Goal: Complete application form

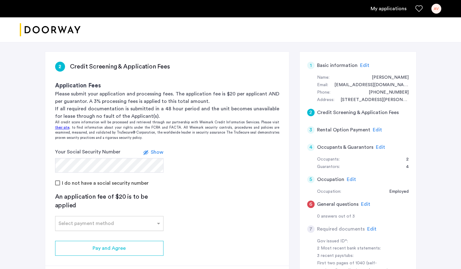
click at [112, 223] on input "text" at bounding box center [103, 222] width 89 height 4
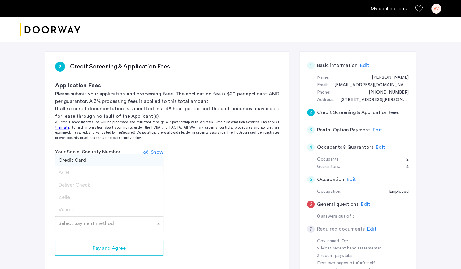
click at [210, 186] on app-credit-screening "2 Credit Screening & Application Fees Application Fees Please submit your appli…" at bounding box center [167, 171] width 244 height 239
click at [156, 221] on span at bounding box center [160, 223] width 8 height 7
click at [230, 209] on app-credit-screening "2 Credit Screening & Application Fees Application Fees Please submit your appli…" at bounding box center [167, 171] width 244 height 239
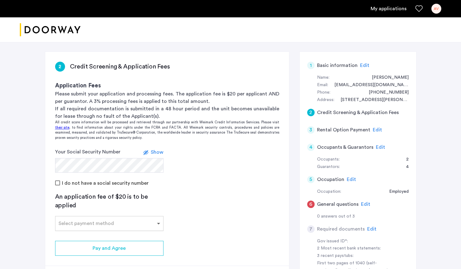
click at [158, 225] on span at bounding box center [160, 223] width 8 height 7
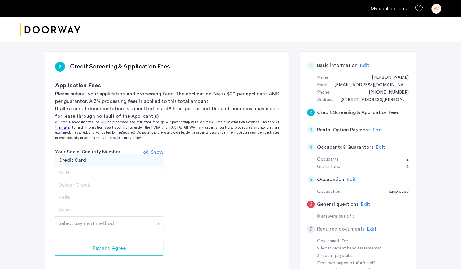
click at [74, 160] on span "Credit Card" at bounding box center [73, 160] width 28 height 5
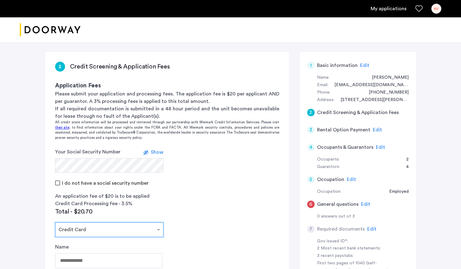
scroll to position [149, 0]
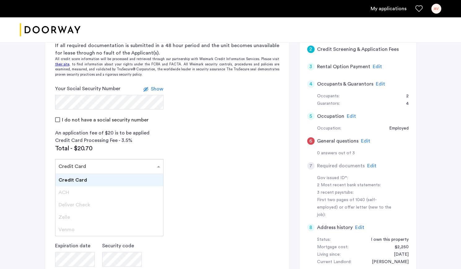
click at [154, 170] on div "Select payment method × Credit Card" at bounding box center [109, 166] width 108 height 15
click at [200, 162] on app-credit-screening "2 Credit Screening & Application Fees Application Fees Please submit your appli…" at bounding box center [167, 164] width 244 height 350
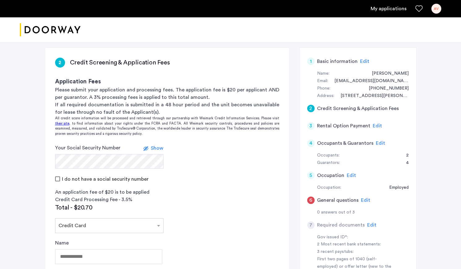
scroll to position [237, 0]
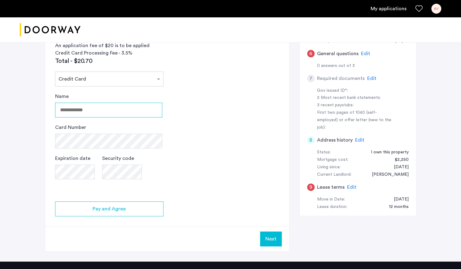
click at [65, 109] on input "Name" at bounding box center [108, 110] width 107 height 15
type input "*"
type input "**********"
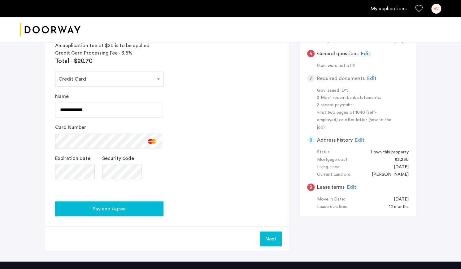
click at [105, 205] on span "Pay and Agree" at bounding box center [109, 208] width 33 height 7
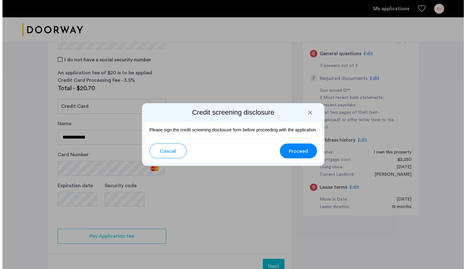
scroll to position [0, 0]
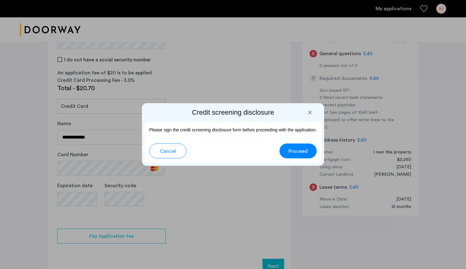
click at [299, 150] on span "Proceed" at bounding box center [298, 151] width 19 height 7
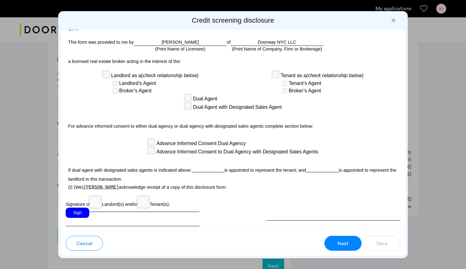
scroll to position [1774, 0]
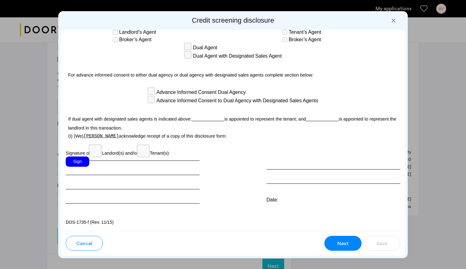
click at [82, 161] on div "Sign" at bounding box center [78, 162] width 24 height 10
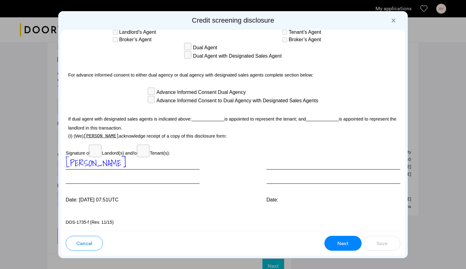
click at [337, 241] on div "Next" at bounding box center [343, 243] width 12 height 7
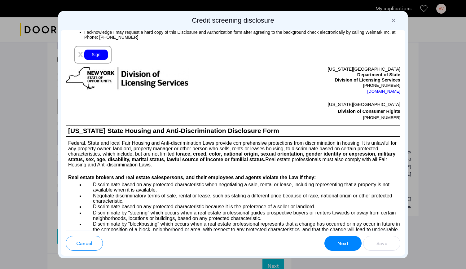
scroll to position [727, 0]
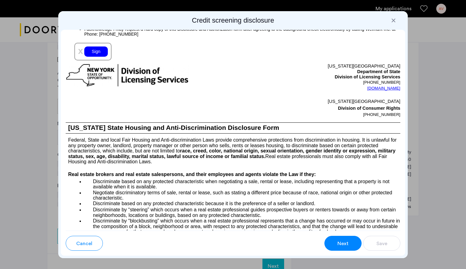
click at [95, 57] on div "Sign" at bounding box center [96, 51] width 24 height 10
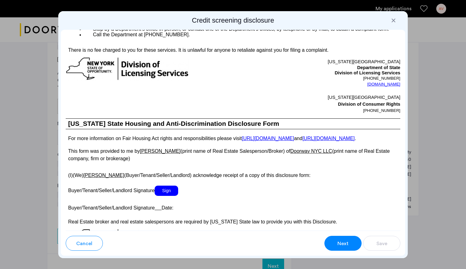
scroll to position [1157, 0]
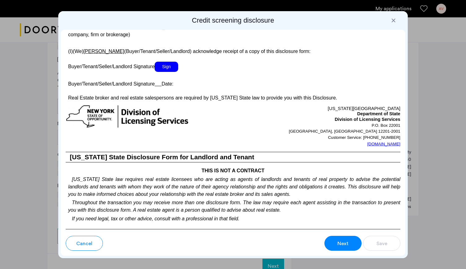
click at [172, 72] on span "Sign" at bounding box center [167, 67] width 24 height 10
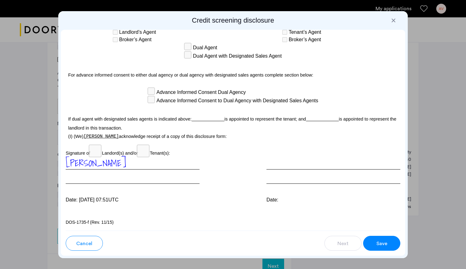
scroll to position [1776, 0]
click at [378, 243] on span "Save" at bounding box center [382, 243] width 11 height 7
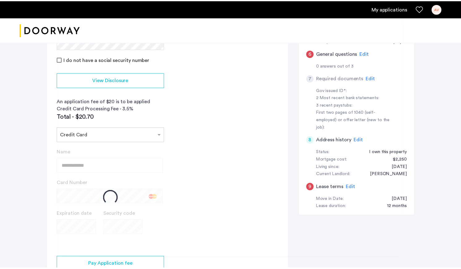
scroll to position [239, 0]
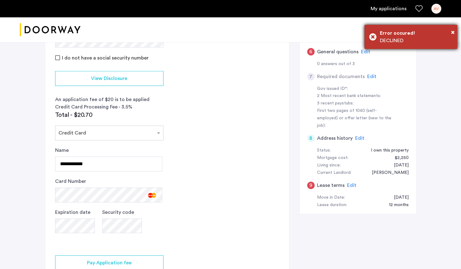
click at [417, 41] on div "DECLINED" at bounding box center [416, 40] width 73 height 7
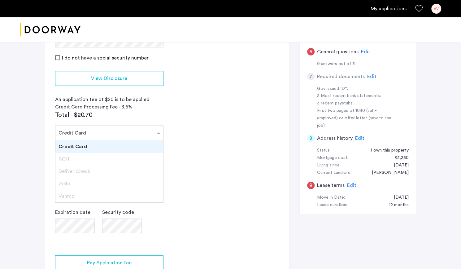
click at [83, 130] on input "text" at bounding box center [103, 132] width 89 height 4
click at [76, 144] on span "Credit Card" at bounding box center [73, 146] width 29 height 5
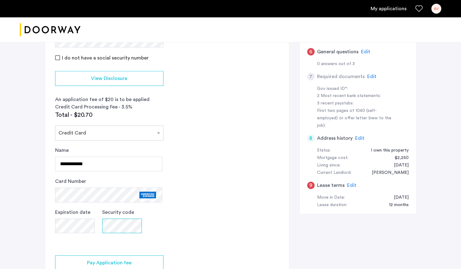
scroll to position [283, 0]
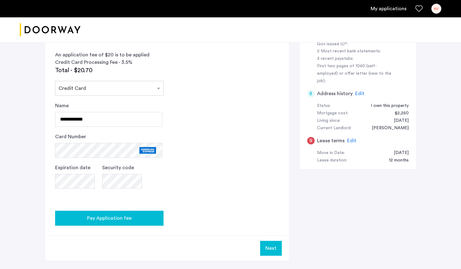
click at [127, 218] on span "Pay Application fee" at bounding box center [109, 217] width 45 height 7
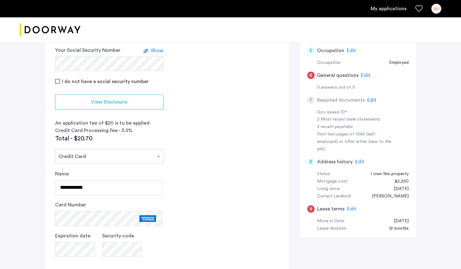
scroll to position [302, 0]
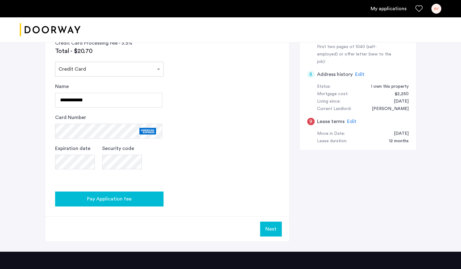
click at [136, 198] on div "Pay Application fee" at bounding box center [109, 198] width 99 height 7
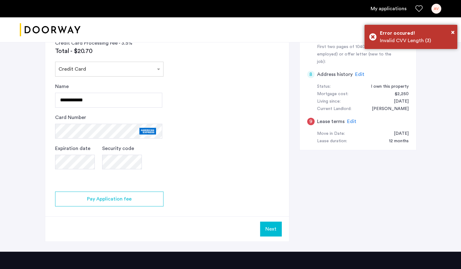
click at [373, 152] on div "2 Credit Screening & Application Fees Application Fees Please submit your appli…" at bounding box center [231, 43] width 372 height 417
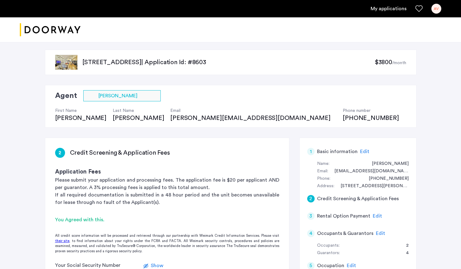
scroll to position [283, 0]
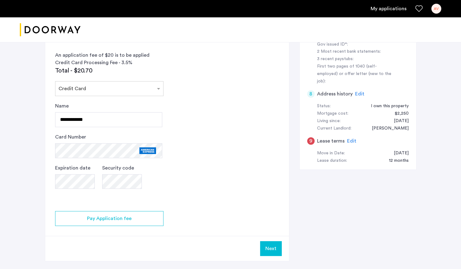
click at [269, 248] on button "Next" at bounding box center [271, 248] width 22 height 15
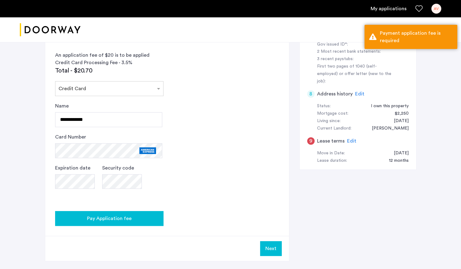
click at [105, 215] on span "Pay Application fee" at bounding box center [109, 218] width 45 height 7
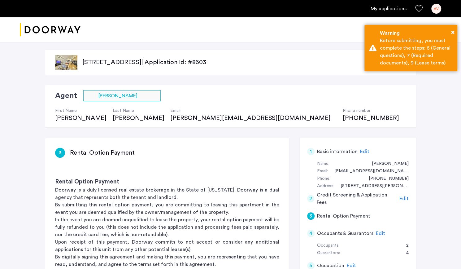
scroll to position [109, 0]
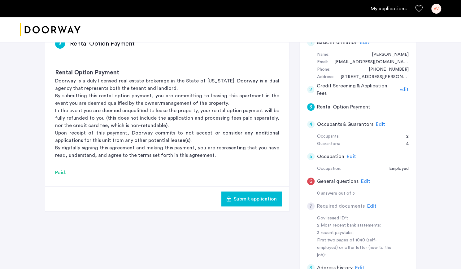
click at [364, 182] on span "Edit" at bounding box center [365, 181] width 9 height 5
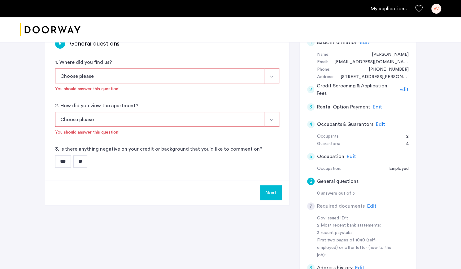
click at [102, 80] on button "Choose please" at bounding box center [160, 75] width 210 height 15
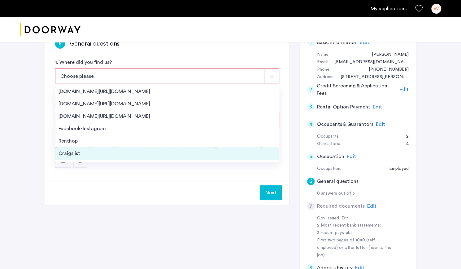
scroll to position [10, 0]
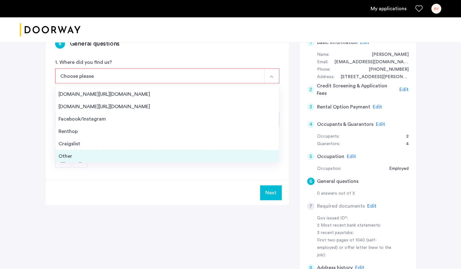
click at [88, 153] on div "Other" at bounding box center [168, 155] width 218 height 7
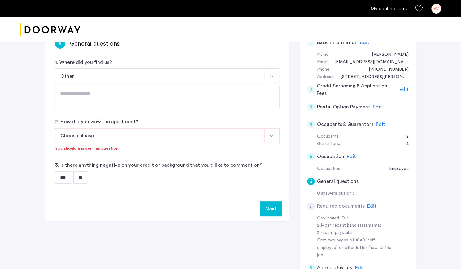
click at [109, 92] on textarea at bounding box center [167, 97] width 224 height 22
type textarea "**********"
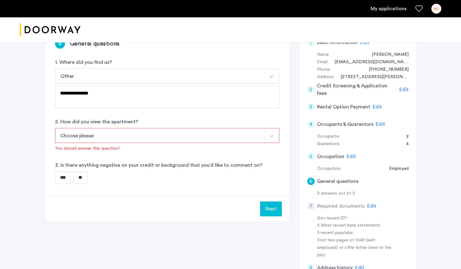
click at [103, 132] on button "Choose please" at bounding box center [160, 135] width 210 height 15
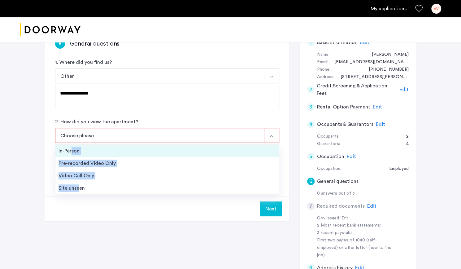
drag, startPoint x: 78, startPoint y: 189, endPoint x: 72, endPoint y: 149, distance: 40.8
click at [72, 149] on ul "In-Person Pre-recorded Video Only Video Call Only Site unseen" at bounding box center [167, 169] width 224 height 50
click at [83, 148] on div "In-Person" at bounding box center [168, 150] width 218 height 7
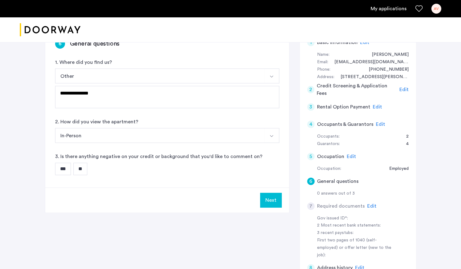
click at [86, 169] on input "**" at bounding box center [80, 169] width 14 height 12
click at [267, 197] on button "Next" at bounding box center [271, 200] width 22 height 15
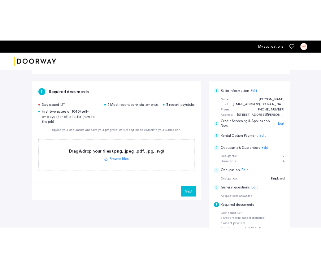
scroll to position [80, 0]
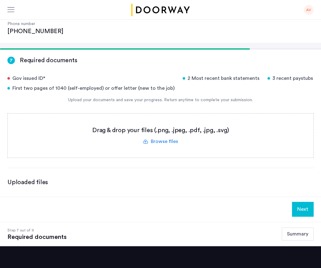
click at [272, 17] on div "AV" at bounding box center [160, 10] width 321 height 20
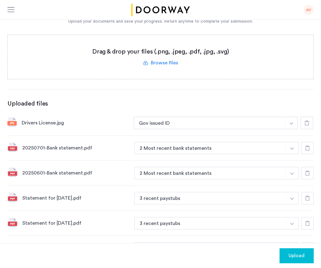
scroll to position [247, 0]
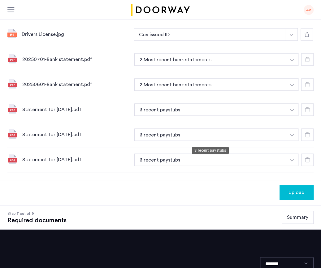
click at [285, 116] on button "3 recent paystubs" at bounding box center [211, 110] width 152 height 12
click at [292, 36] on img "button" at bounding box center [292, 35] width 4 height 2
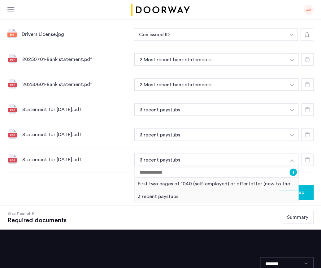
click at [292, 159] on img "button" at bounding box center [292, 160] width 4 height 2
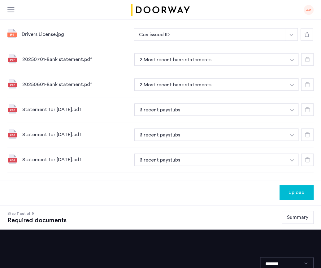
click at [297, 189] on span "Upload" at bounding box center [297, 192] width 16 height 7
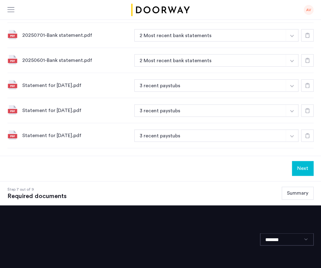
scroll to position [257, 0]
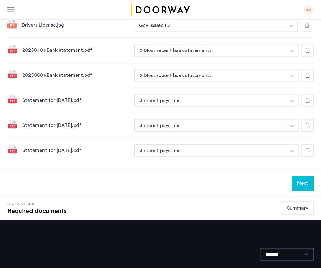
click at [301, 176] on button "Next" at bounding box center [303, 183] width 22 height 15
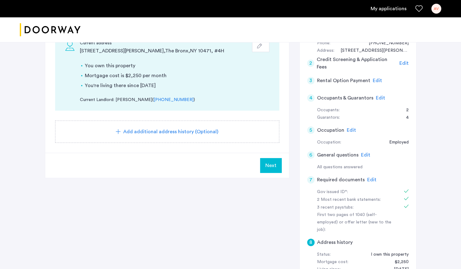
scroll to position [121, 0]
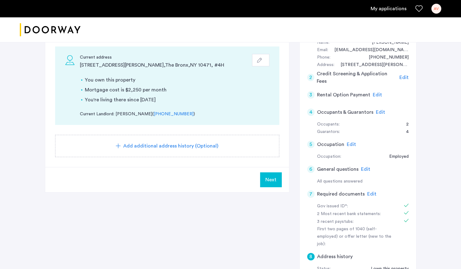
click at [349, 143] on span "Edit" at bounding box center [351, 144] width 9 height 5
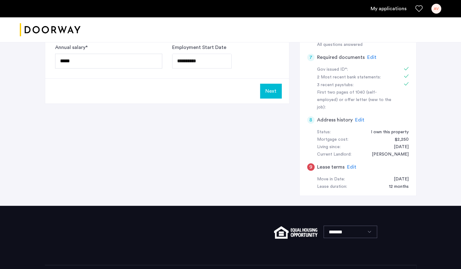
scroll to position [258, 0]
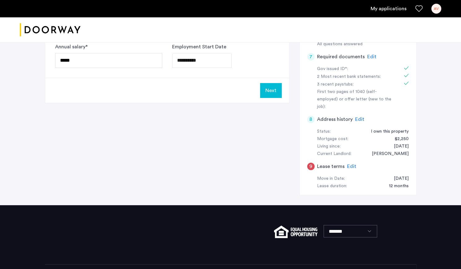
click at [351, 164] on span "Edit" at bounding box center [351, 166] width 9 height 5
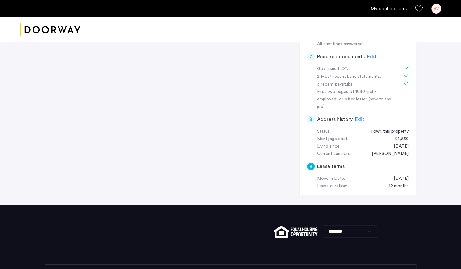
scroll to position [48, 0]
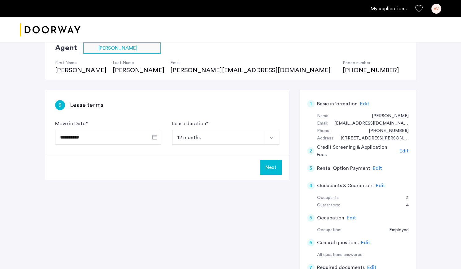
click at [274, 163] on button "Next" at bounding box center [271, 167] width 22 height 15
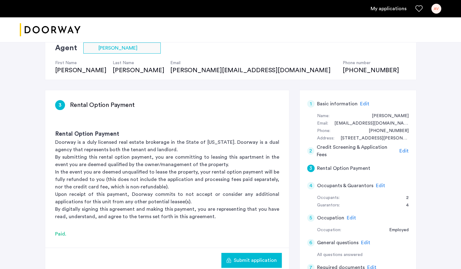
scroll to position [0, 0]
